Goal: Communication & Community: Participate in discussion

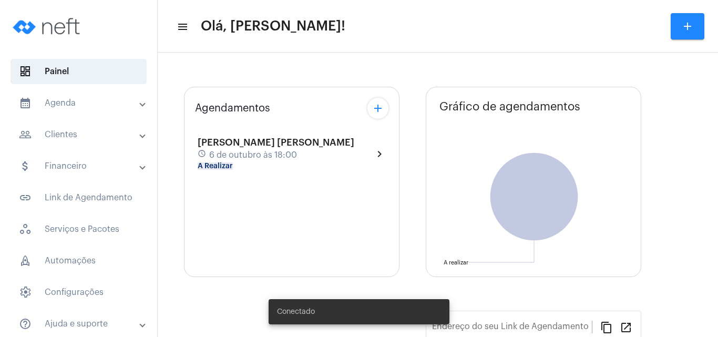
click at [249, 146] on span "[PERSON_NAME] [PERSON_NAME]" at bounding box center [276, 142] width 157 height 9
type input "[URL][DOMAIN_NAME][PERSON_NAME]"
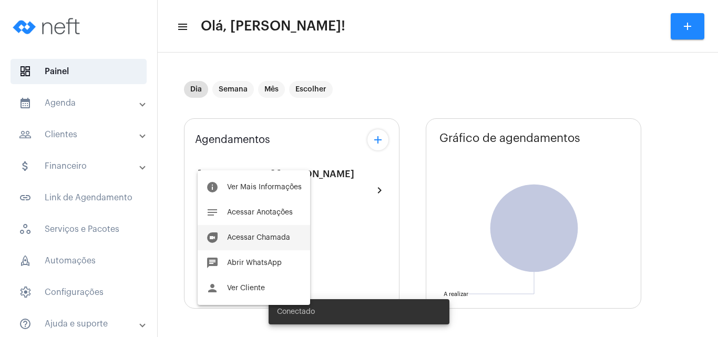
click at [271, 235] on span "Acessar Chamada" at bounding box center [258, 237] width 63 height 7
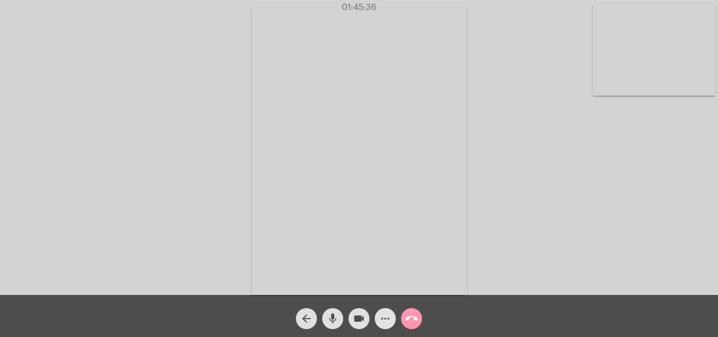
click at [388, 320] on mat-icon "more_horiz" at bounding box center [385, 318] width 13 height 13
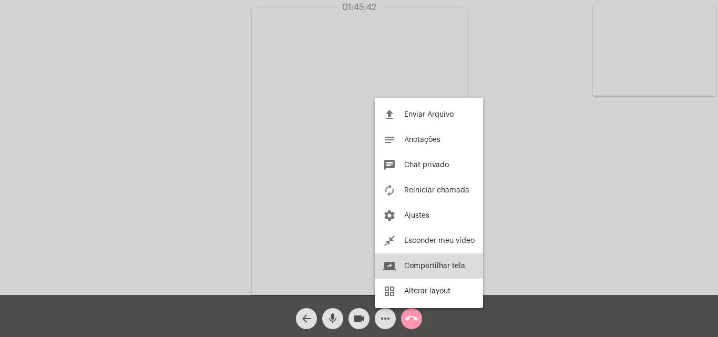
click at [426, 267] on span "Compartilhar tela" at bounding box center [434, 265] width 61 height 7
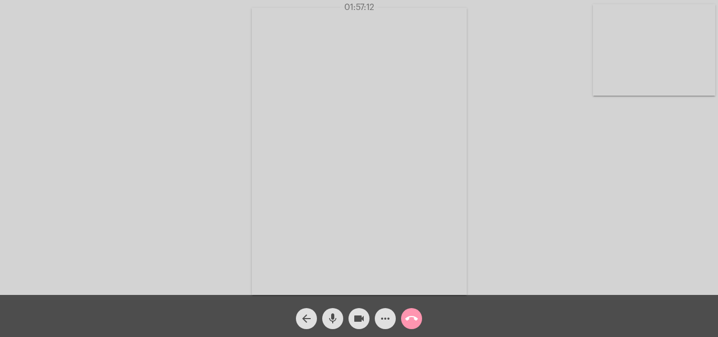
click at [141, 278] on div "Acessando Câmera e Microfone..." at bounding box center [359, 150] width 716 height 295
click at [413, 322] on mat-icon "call_end" at bounding box center [411, 318] width 13 height 13
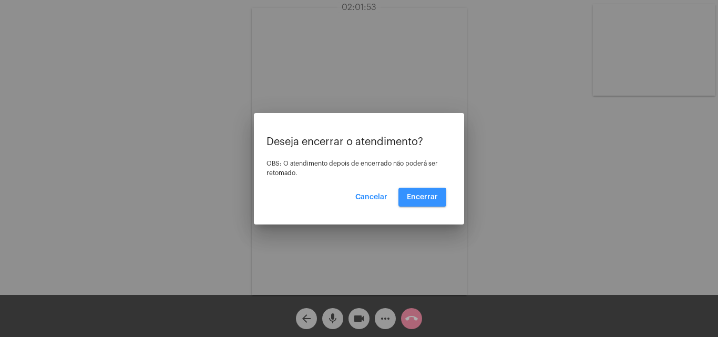
click at [425, 191] on button "Encerrar" at bounding box center [422, 197] width 48 height 19
